Goal: Task Accomplishment & Management: Complete application form

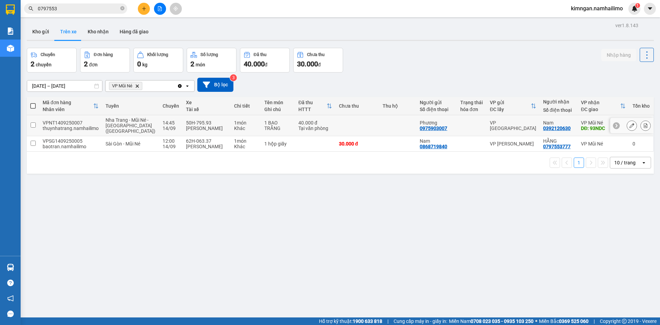
click at [115, 122] on span "Nha Trang - Mũi Né - [GEOGRAPHIC_DATA] ([GEOGRAPHIC_DATA])" at bounding box center [131, 125] width 50 height 17
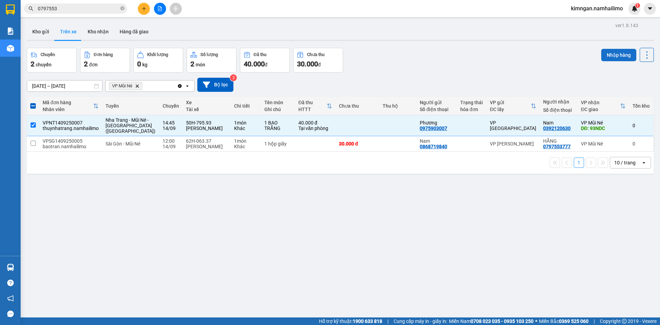
click at [623, 55] on button "Nhập hàng" at bounding box center [619, 55] width 35 height 12
checkbox input "false"
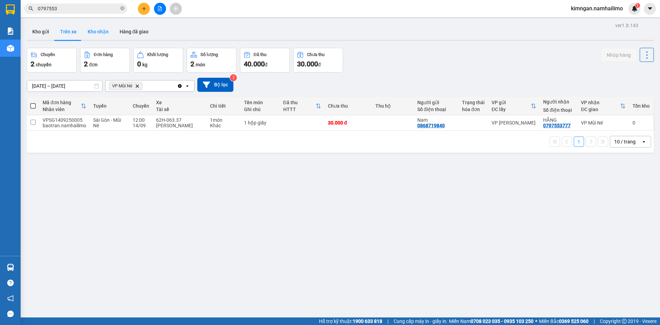
click at [104, 29] on button "Kho nhận" at bounding box center [98, 31] width 32 height 17
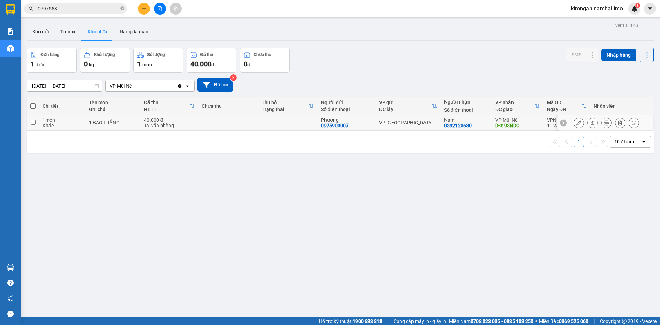
click at [79, 124] on div "Khác" at bounding box center [63, 126] width 40 height 6
checkbox input "true"
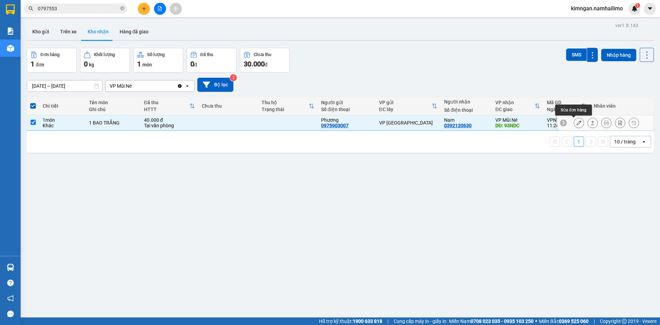
click at [577, 123] on button at bounding box center [579, 123] width 10 height 12
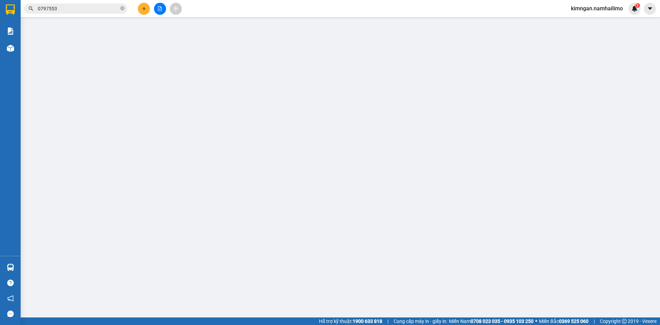
type input "0975903007"
type input "Phương"
type input "0392120630"
type input "Nam"
type input "93NDC"
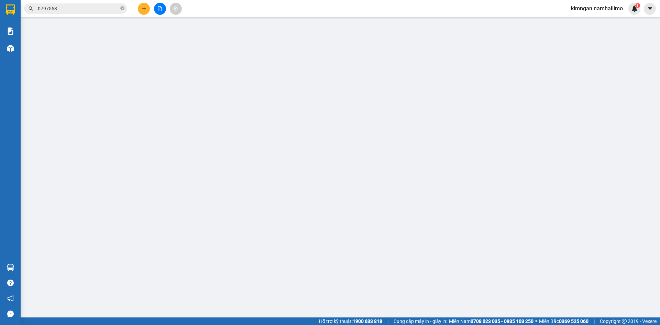
type input "40.000"
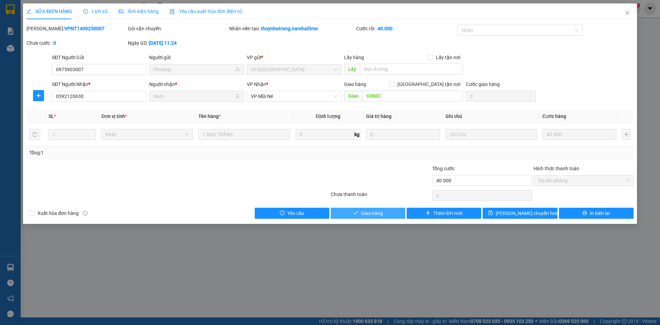
click at [373, 209] on span "Giao hàng" at bounding box center [372, 213] width 22 height 8
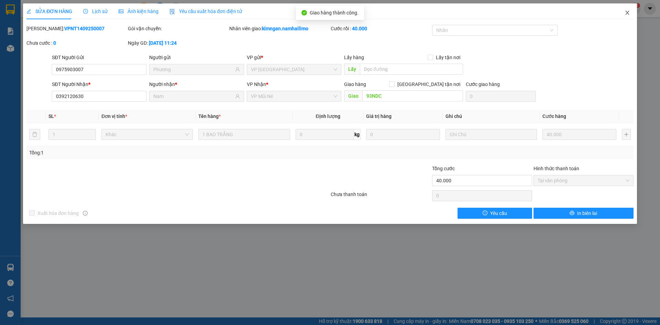
click at [628, 13] on icon "close" at bounding box center [628, 13] width 4 height 4
